Goal: Task Accomplishment & Management: Manage account settings

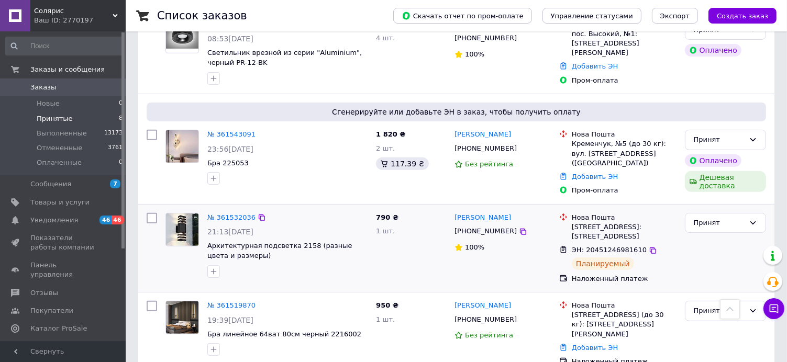
scroll to position [544, 0]
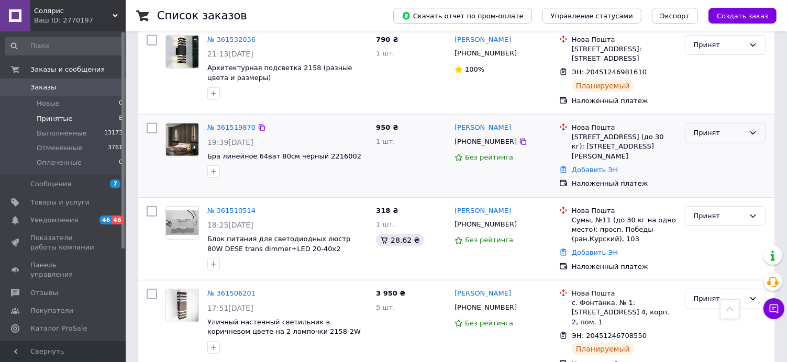
click at [750, 129] on icon at bounding box center [752, 133] width 8 height 8
click at [699, 164] on li "Отменен" at bounding box center [725, 173] width 80 height 19
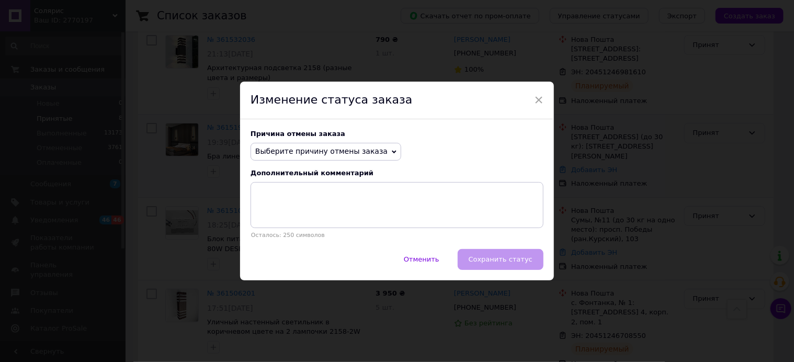
click at [392, 150] on icon at bounding box center [394, 152] width 5 height 5
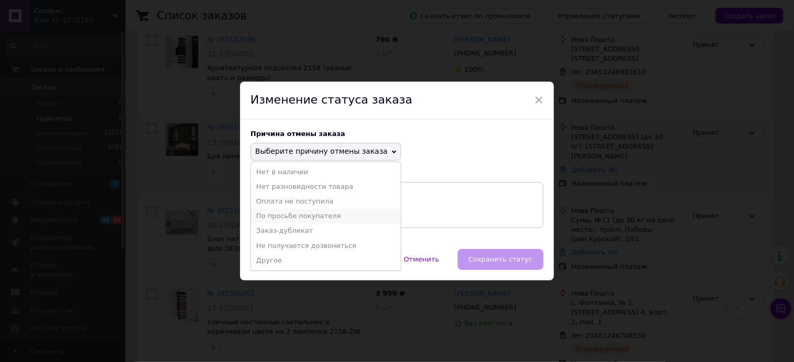
click at [313, 215] on li "По просьбе покупателя" at bounding box center [326, 216] width 150 height 15
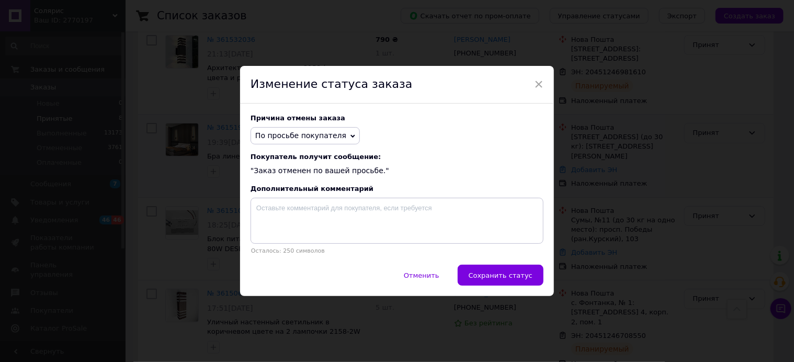
click at [507, 276] on span "Сохранить статус" at bounding box center [501, 276] width 64 height 8
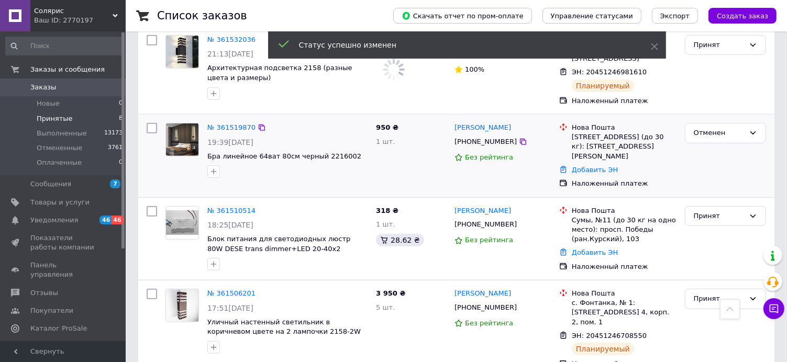
scroll to position [544, 0]
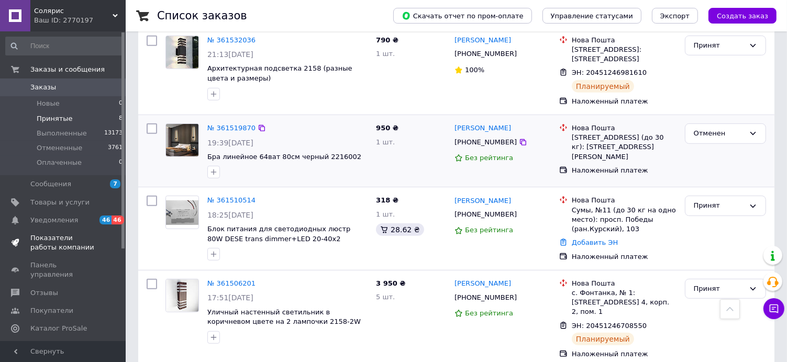
click at [54, 240] on span "Показатели работы компании" at bounding box center [63, 242] width 66 height 19
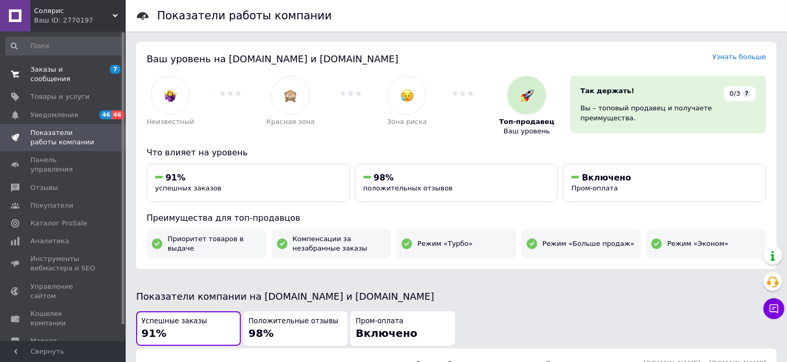
click at [51, 72] on span "Заказы и сообщения" at bounding box center [63, 74] width 66 height 19
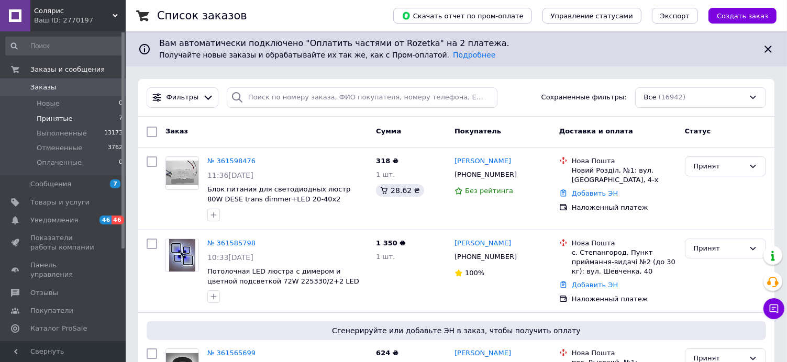
click at [58, 117] on span "Принятые" at bounding box center [55, 118] width 36 height 9
